Goal: Task Accomplishment & Management: Use online tool/utility

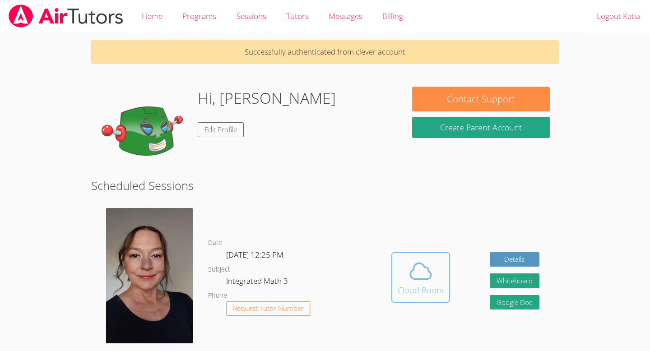
click at [418, 299] on button "Cloud Room" at bounding box center [420, 277] width 59 height 51
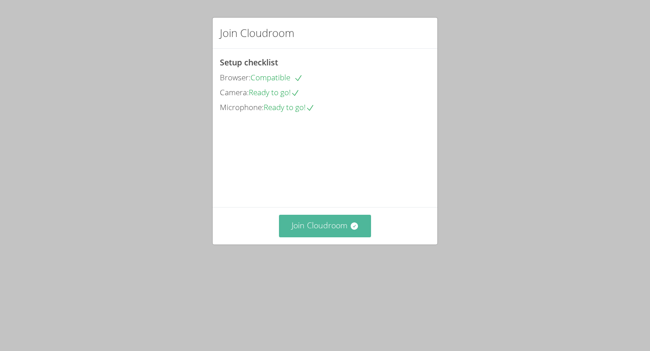
click at [337, 237] on button "Join Cloudroom" at bounding box center [325, 226] width 93 height 22
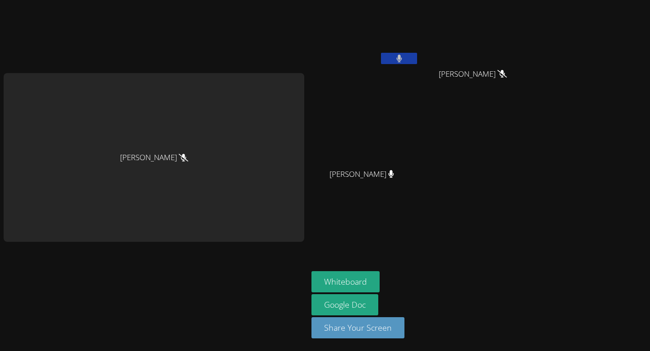
click at [394, 60] on button at bounding box center [399, 58] width 36 height 11
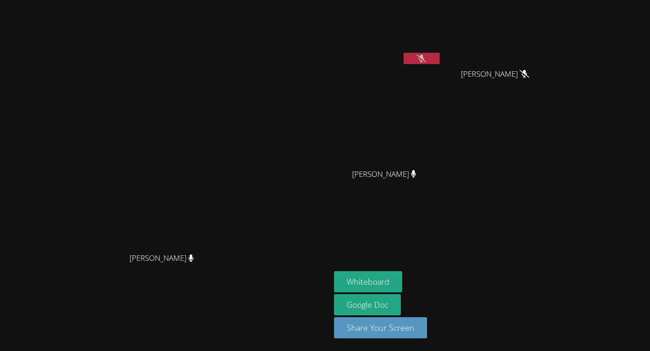
click at [440, 64] on div at bounding box center [421, 60] width 36 height 14
click at [440, 59] on button at bounding box center [421, 58] width 36 height 11
click at [127, 211] on video at bounding box center [164, 158] width 135 height 182
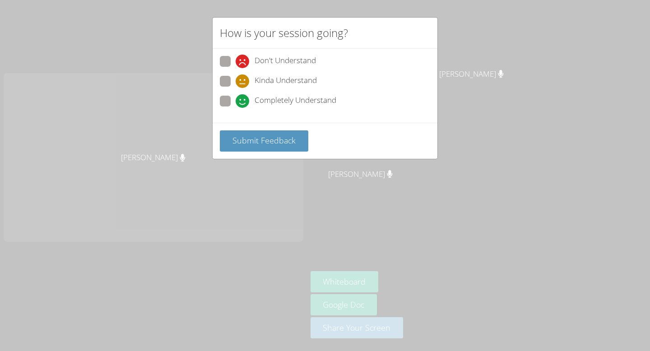
click at [236, 108] on span at bounding box center [236, 108] width 0 height 0
click at [236, 97] on input "Completely Understand" at bounding box center [240, 100] width 8 height 8
radio input "true"
click at [237, 137] on span "Submit Feedback" at bounding box center [263, 140] width 63 height 11
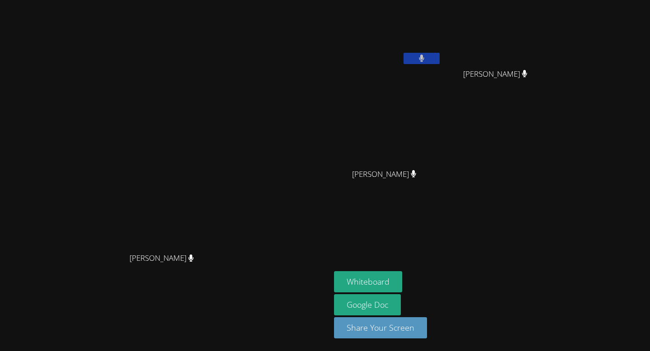
click at [425, 59] on icon at bounding box center [422, 59] width 6 height 8
click at [440, 56] on button at bounding box center [421, 58] width 36 height 11
